Goal: Task Accomplishment & Management: Manage account settings

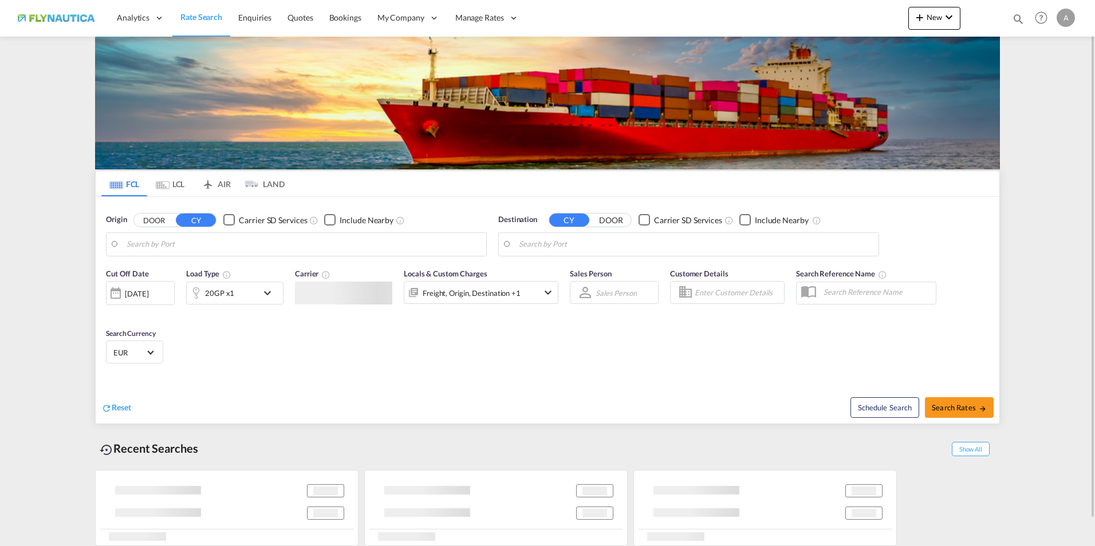
click at [1069, 21] on div "A" at bounding box center [1066, 18] width 18 height 18
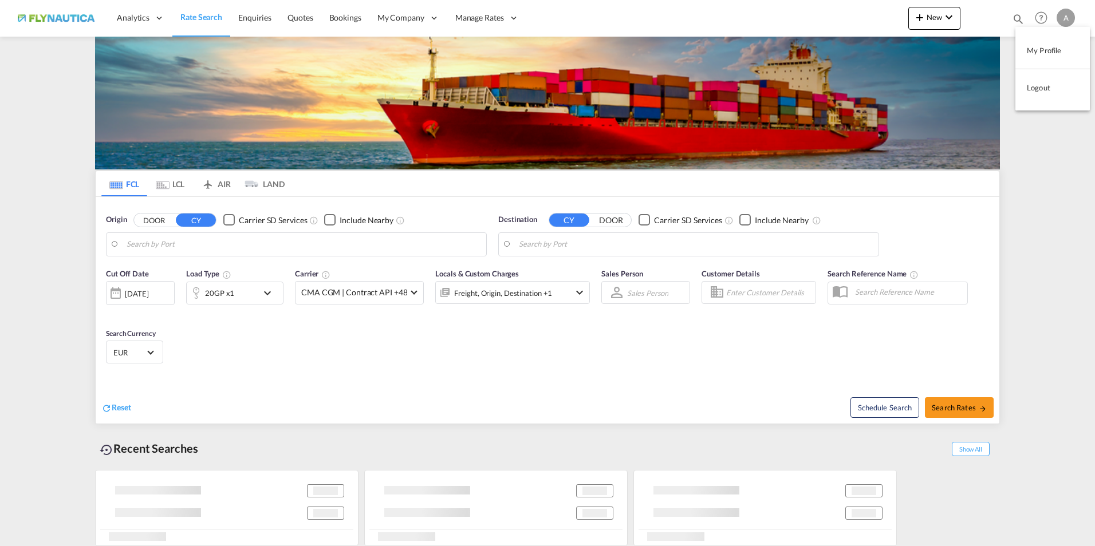
type input "[GEOGRAPHIC_DATA], [GEOGRAPHIC_DATA]"
type input "[GEOGRAPHIC_DATA], [GEOGRAPHIC_DATA], [GEOGRAPHIC_DATA]"
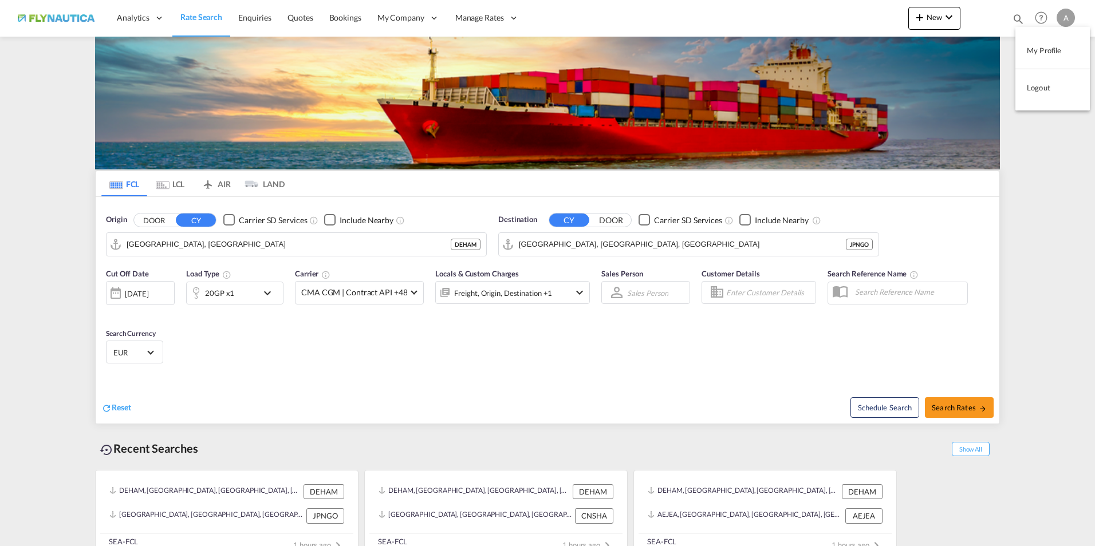
click at [1054, 89] on button "Logout" at bounding box center [1053, 87] width 74 height 23
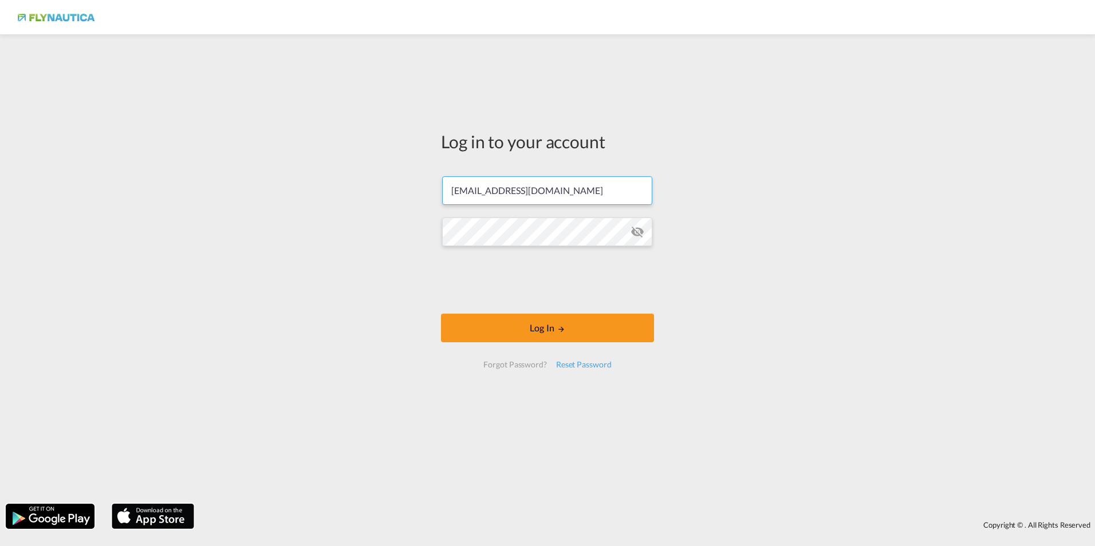
drag, startPoint x: 588, startPoint y: 194, endPoint x: 331, endPoint y: 158, distance: 259.7
click at [331, 158] on div "Log in to your account [PERSON_NAME][EMAIL_ADDRESS][DOMAIN_NAME] Log In Forgot …" at bounding box center [547, 269] width 1095 height 458
paste input "[DOMAIN_NAME]"
type input "[DOMAIN_NAME][EMAIL_ADDRESS][DOMAIN_NAME]"
click at [849, 223] on div "Log in to your account [DOMAIN_NAME][EMAIL_ADDRESS][DOMAIN_NAME] Log In Forgot …" at bounding box center [547, 269] width 1095 height 458
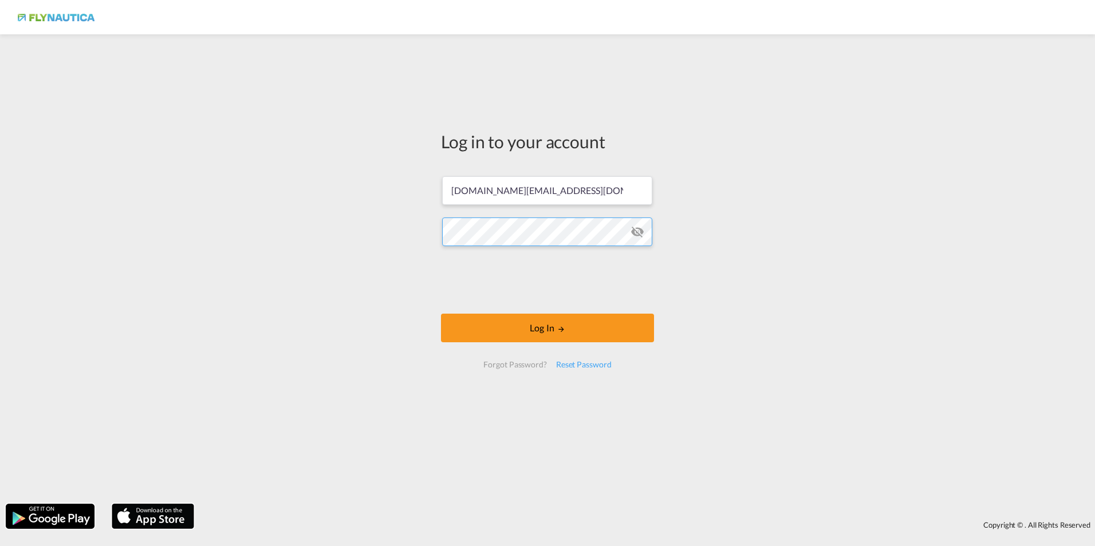
click at [391, 219] on div "Log in to your account [DOMAIN_NAME][EMAIL_ADDRESS][DOMAIN_NAME] Log In Forgot …" at bounding box center [547, 269] width 1095 height 458
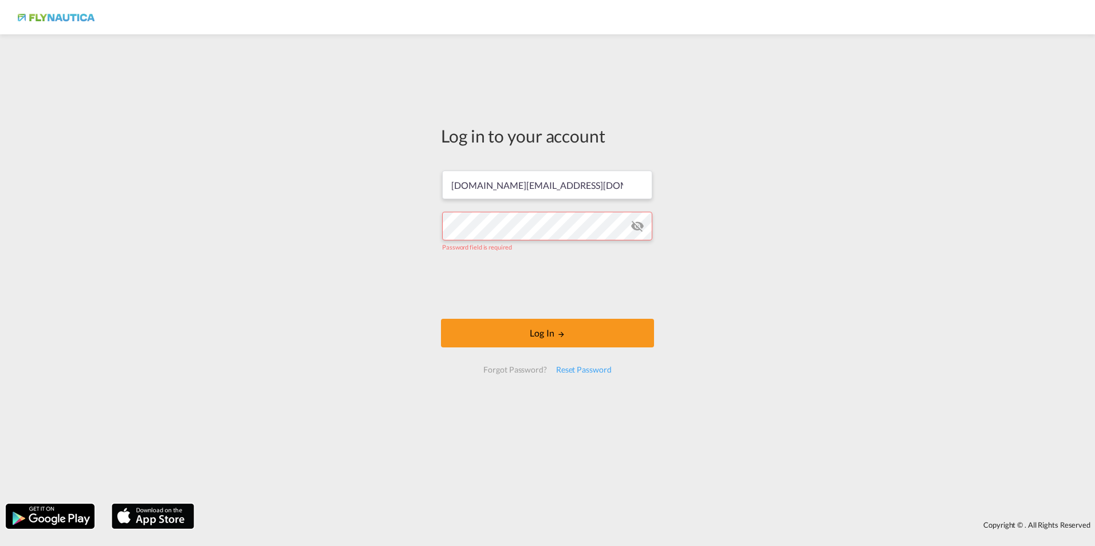
click at [814, 209] on div "Log in to your account [DOMAIN_NAME][EMAIL_ADDRESS][DOMAIN_NAME] Password field…" at bounding box center [547, 269] width 1095 height 458
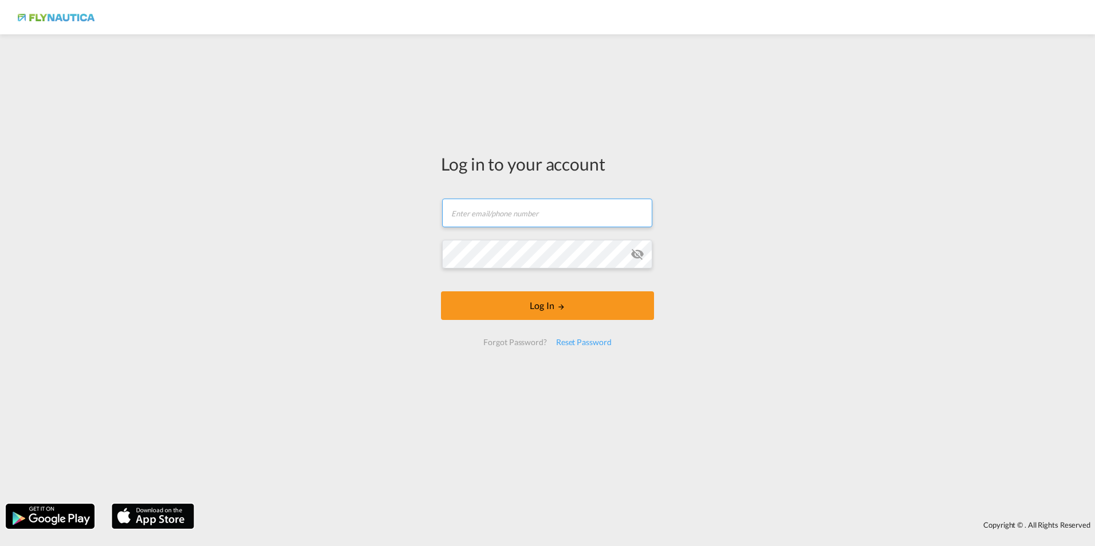
type input "[EMAIL_ADDRESS][DOMAIN_NAME]"
drag, startPoint x: 581, startPoint y: 212, endPoint x: 236, endPoint y: 167, distance: 348.3
click at [236, 167] on div "Log in to your account [PERSON_NAME][EMAIL_ADDRESS][DOMAIN_NAME] Log In Forgot …" at bounding box center [547, 269] width 1095 height 458
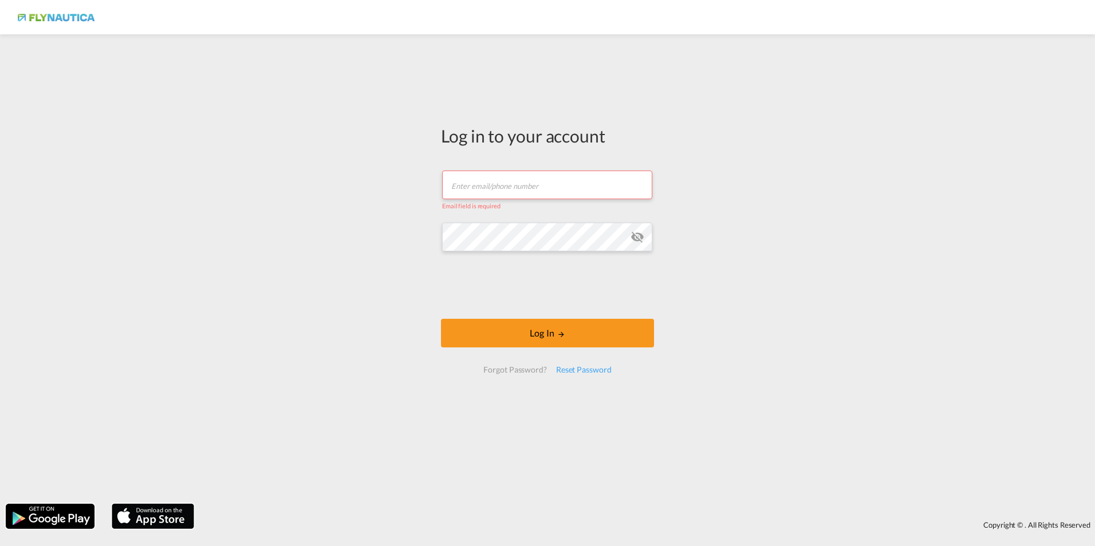
click at [571, 185] on input "text" at bounding box center [547, 185] width 210 height 29
paste input "[DOMAIN_NAME][EMAIL_ADDRESS][DOMAIN_NAME]"
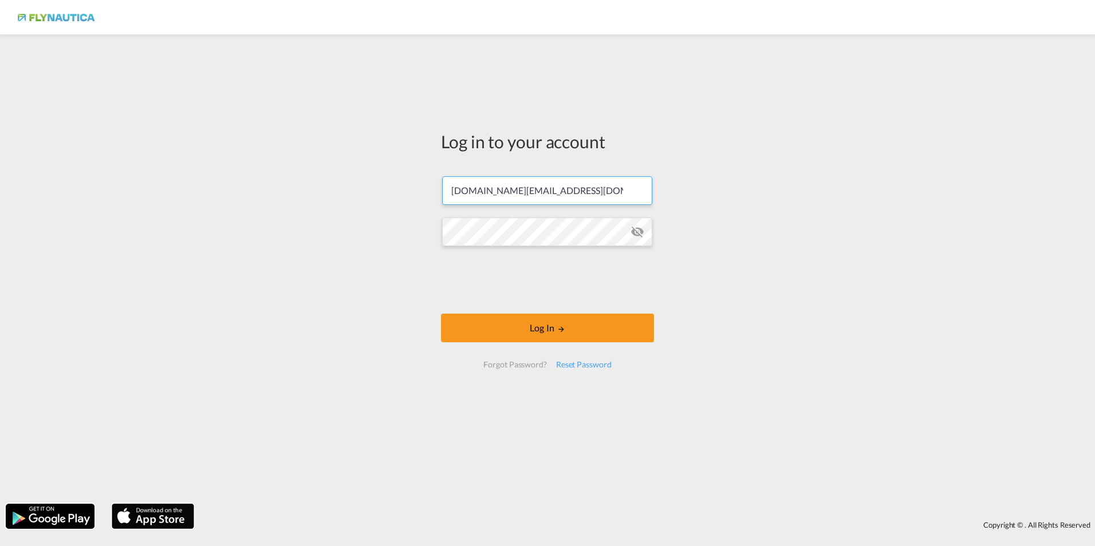
type input "[DOMAIN_NAME][EMAIL_ADDRESS][DOMAIN_NAME]"
click at [947, 302] on div "Log in to your account [DOMAIN_NAME][EMAIL_ADDRESS][DOMAIN_NAME] Log In Forgot …" at bounding box center [547, 269] width 1095 height 458
click at [387, 219] on div "Log in to your account [DOMAIN_NAME][EMAIL_ADDRESS][DOMAIN_NAME] Log In Forgot …" at bounding box center [547, 269] width 1095 height 458
click at [378, 300] on div "Log in to your account [DOMAIN_NAME][EMAIL_ADDRESS][DOMAIN_NAME] Log In Forgot …" at bounding box center [547, 269] width 1095 height 458
click at [557, 333] on button "Log In" at bounding box center [547, 328] width 213 height 29
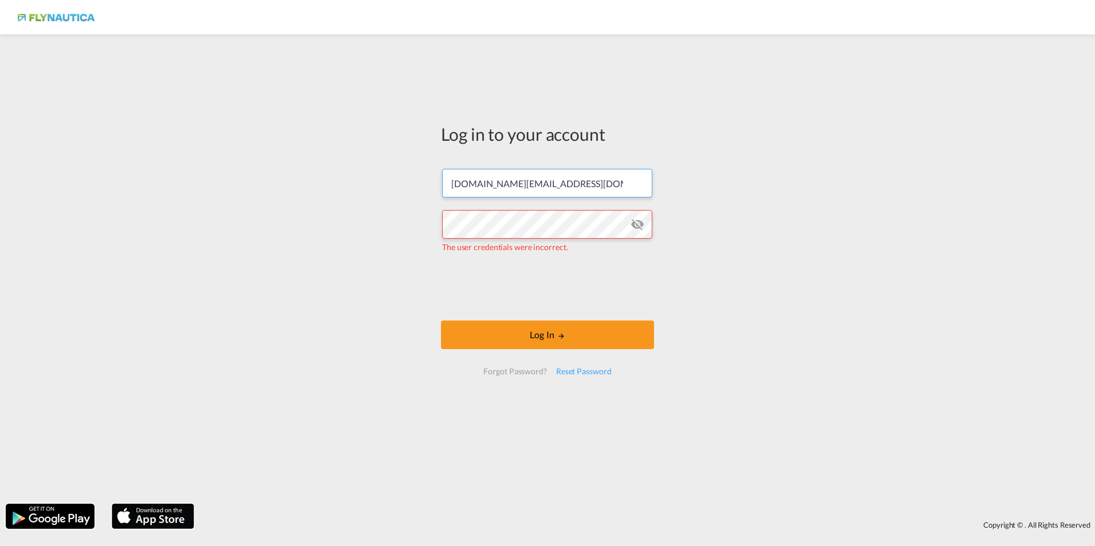
drag, startPoint x: 556, startPoint y: 178, endPoint x: 431, endPoint y: 183, distance: 125.0
click at [431, 183] on div "Log in to your account de.info@flynautica.com The user credentials were incorre…" at bounding box center [547, 269] width 1095 height 458
